Goal: Information Seeking & Learning: Understand process/instructions

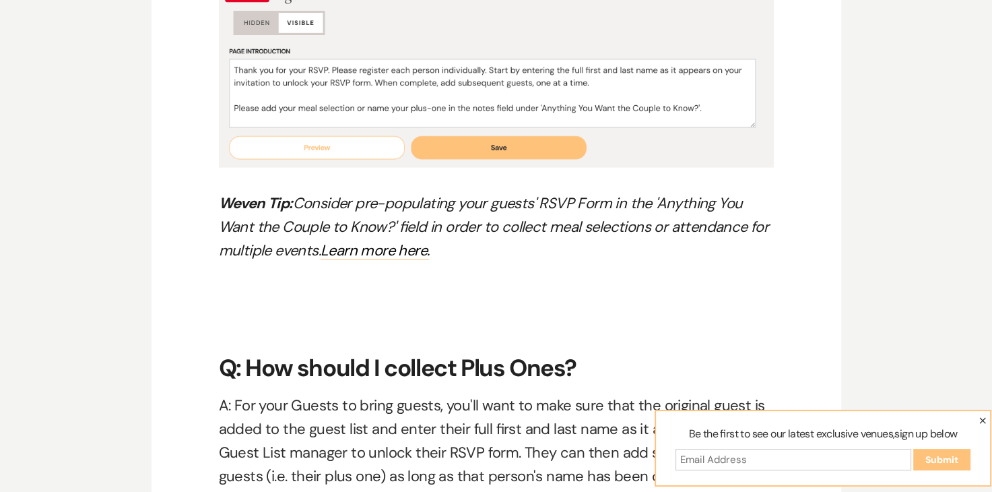
scroll to position [7556, 0]
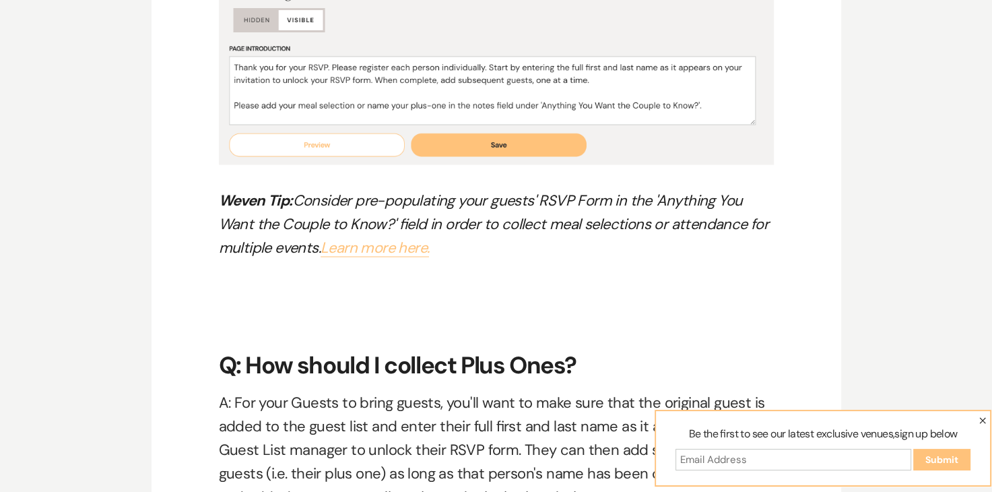
click at [405, 243] on link "Learn more here." at bounding box center [375, 248] width 108 height 20
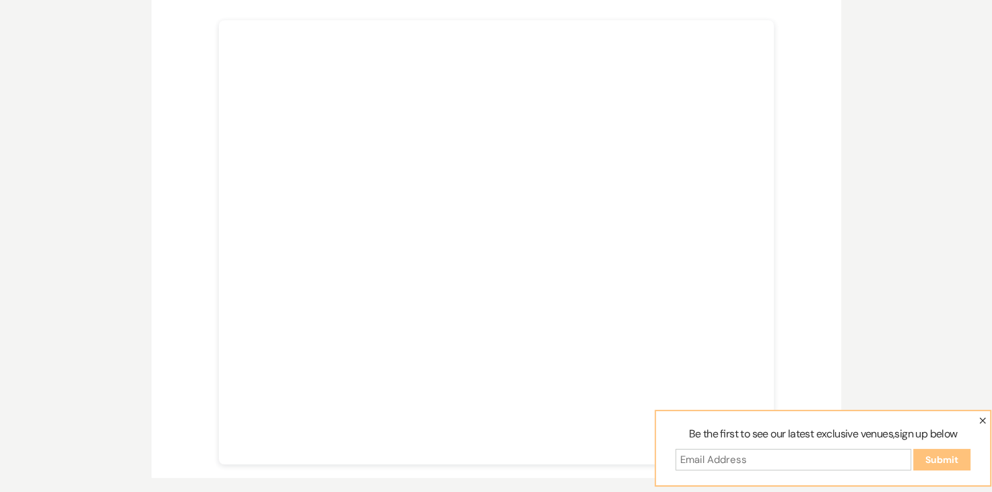
scroll to position [356, 0]
